Goal: Use online tool/utility: Utilize a website feature to perform a specific function

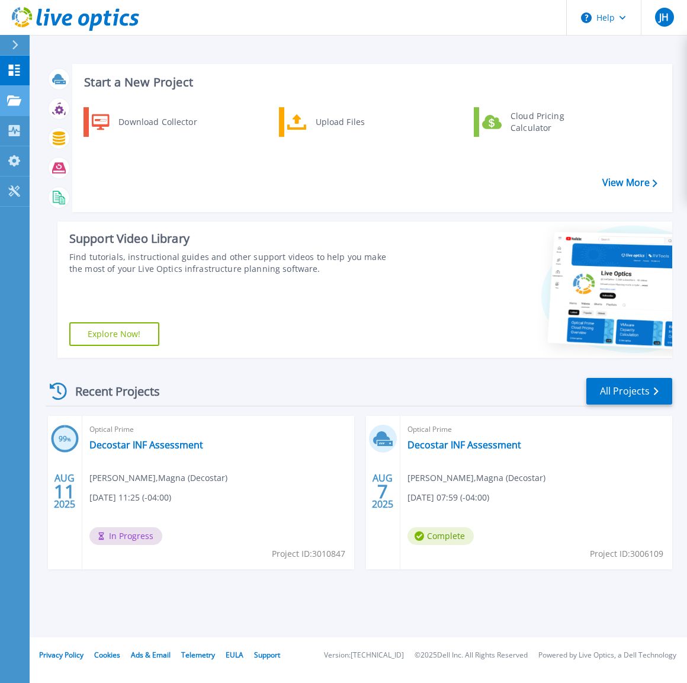
click at [16, 103] on icon at bounding box center [14, 100] width 14 height 10
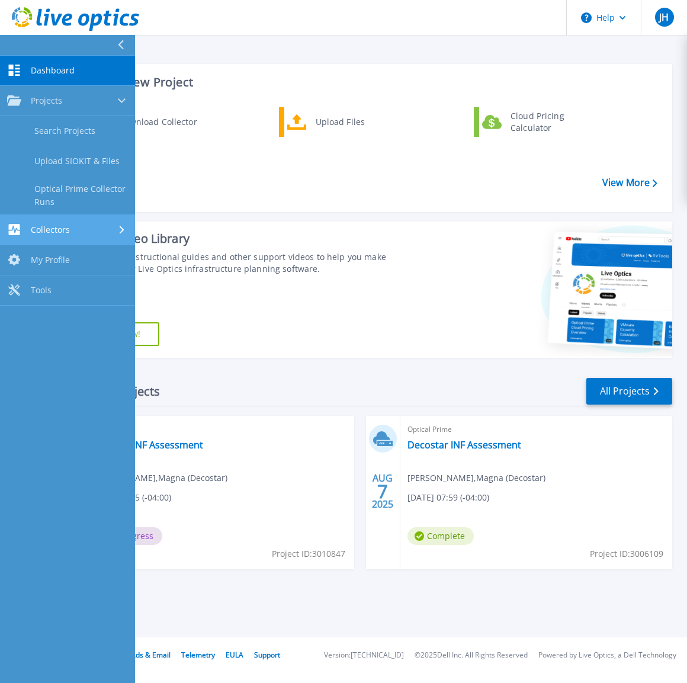
click at [84, 225] on div "Collectors" at bounding box center [67, 229] width 121 height 11
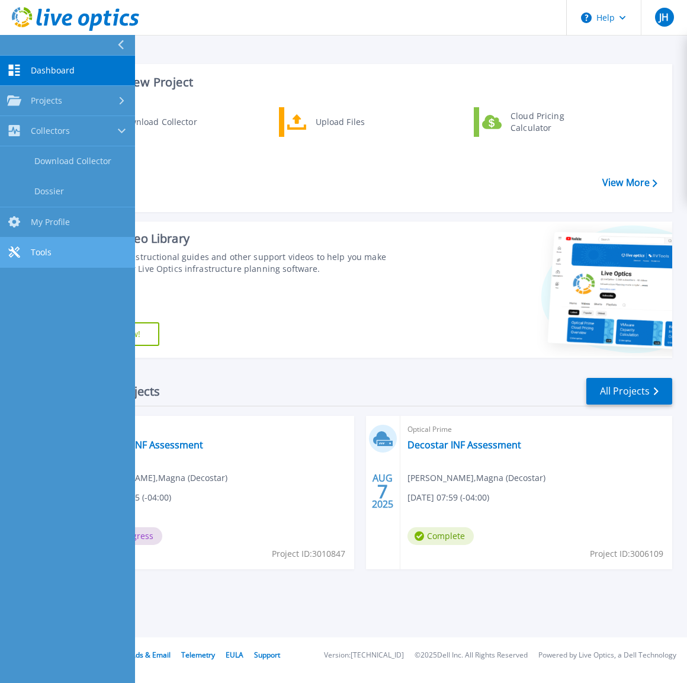
click at [87, 257] on link "Tools Tools" at bounding box center [67, 253] width 135 height 30
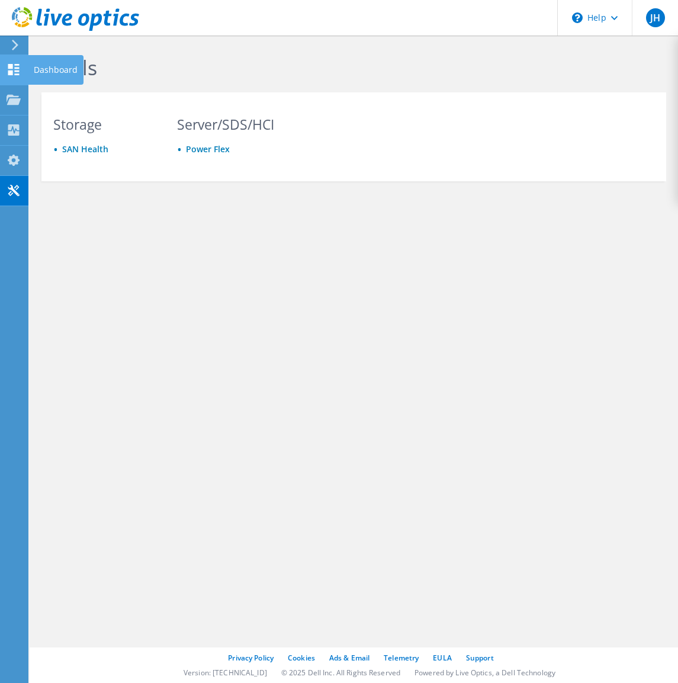
click at [14, 68] on icon at bounding box center [14, 69] width 14 height 11
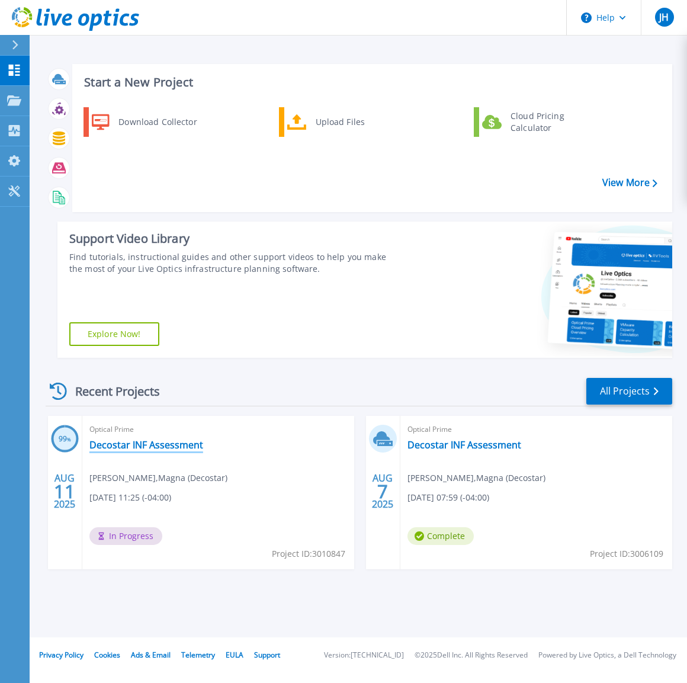
click at [157, 444] on link "Decostar INF Assessment" at bounding box center [146, 445] width 114 height 12
